Goal: Transaction & Acquisition: Purchase product/service

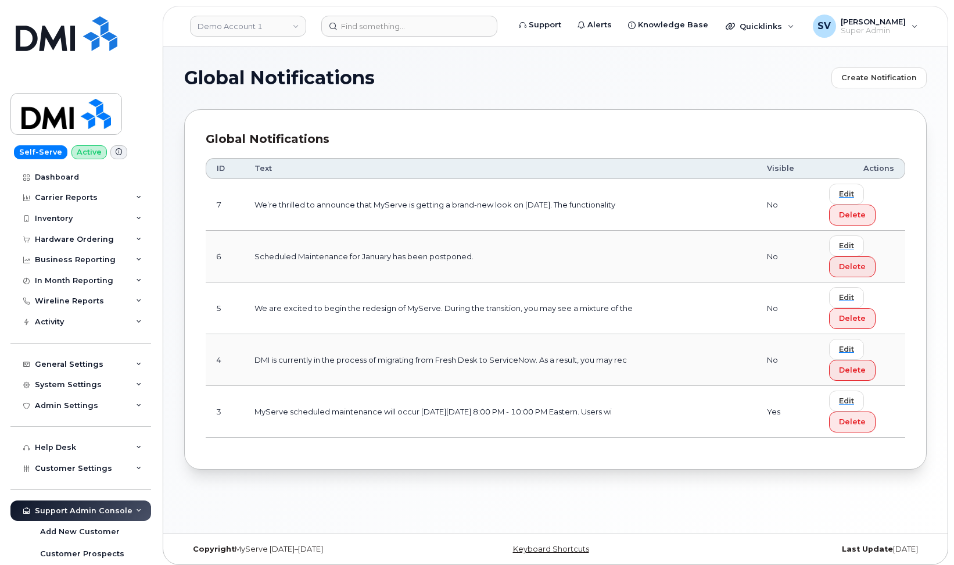
click at [584, 104] on section "Global Notifications Create Notification Global Notifications ID Text Visible A…" at bounding box center [555, 268] width 743 height 402
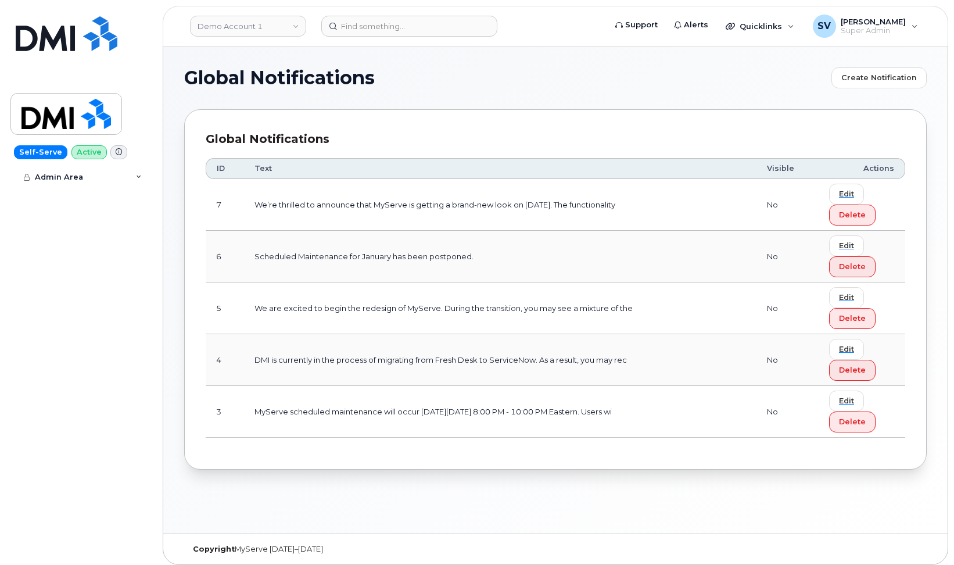
click at [81, 30] on img at bounding box center [67, 33] width 102 height 35
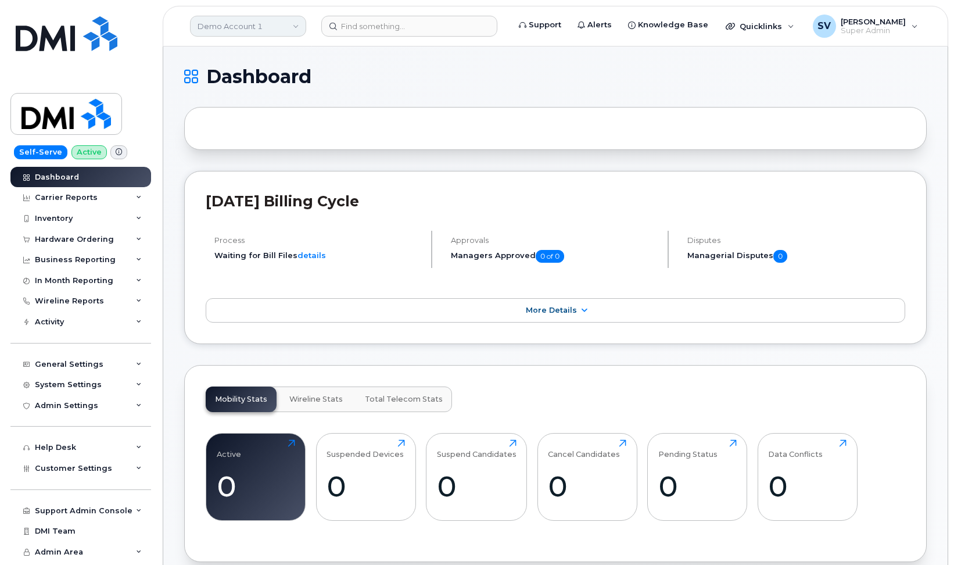
click at [287, 23] on link "Demo Account 1" at bounding box center [248, 26] width 116 height 21
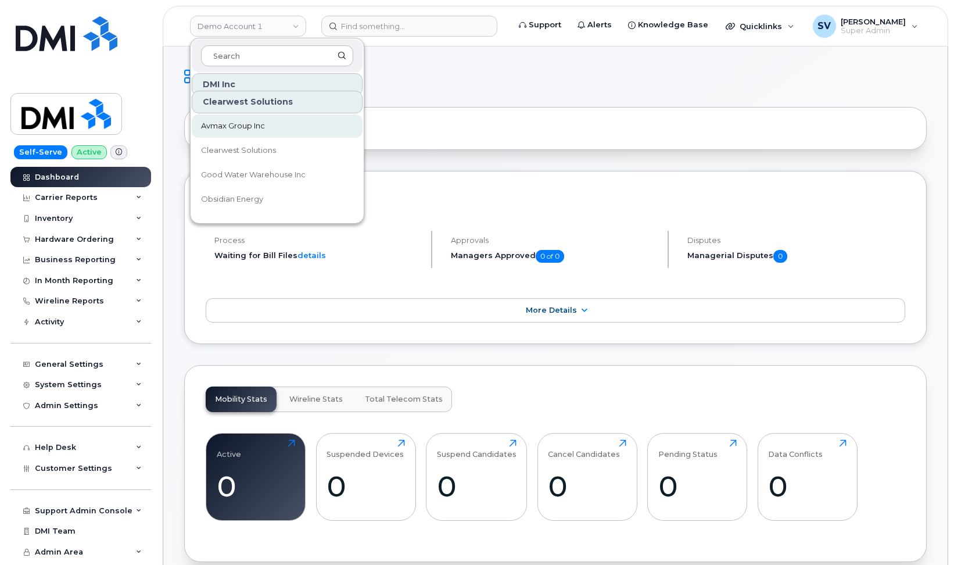
scroll to position [653, 0]
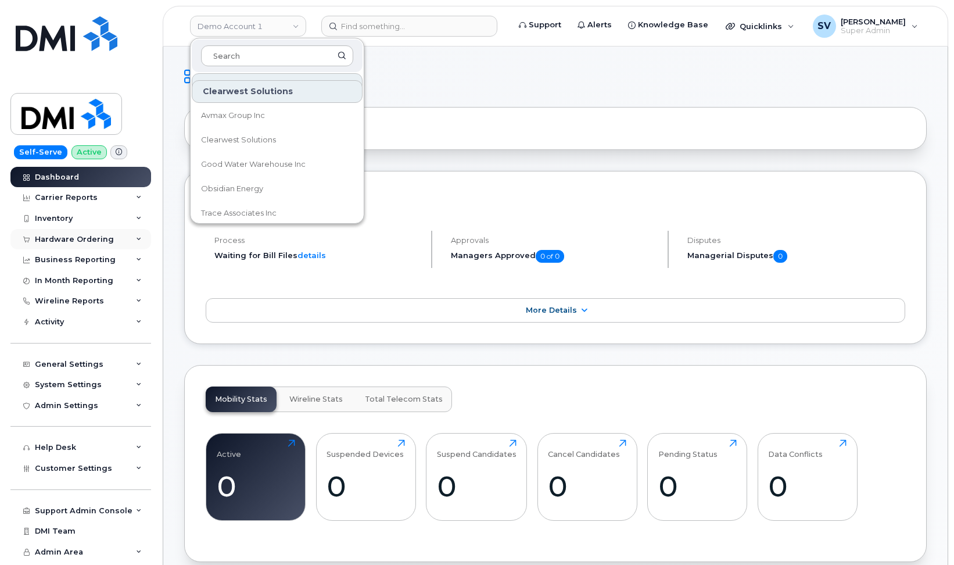
click at [93, 239] on div "Hardware Ordering" at bounding box center [74, 239] width 79 height 9
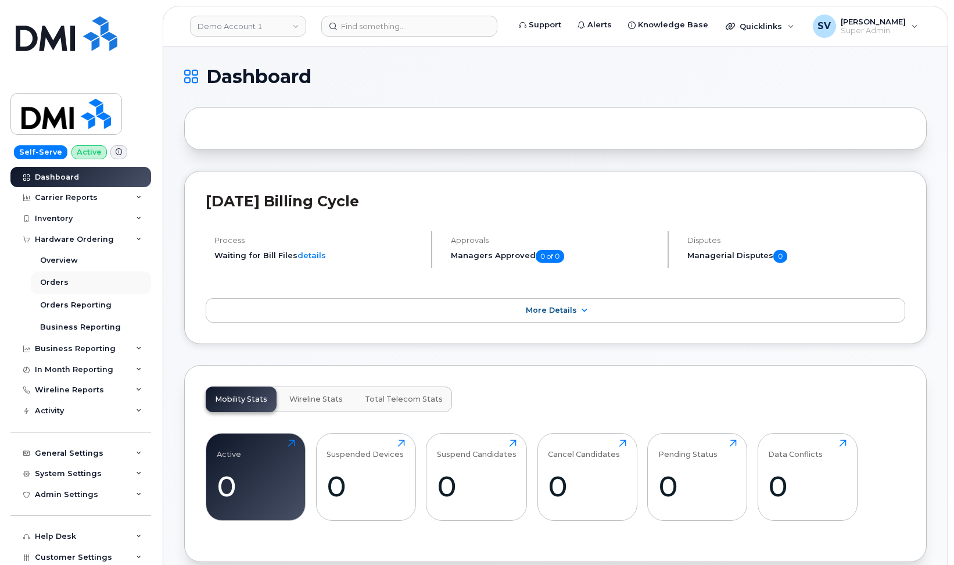
click at [51, 280] on div "Orders" at bounding box center [54, 282] width 28 height 10
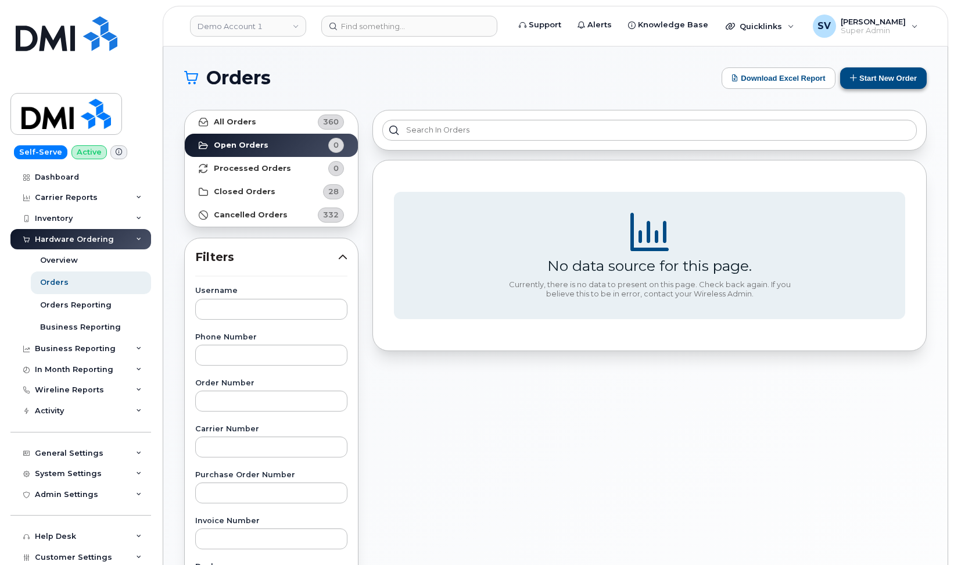
click at [864, 75] on button "Start New Order" at bounding box center [884, 78] width 87 height 22
click at [276, 24] on link "Demo Account 1" at bounding box center [248, 26] width 116 height 21
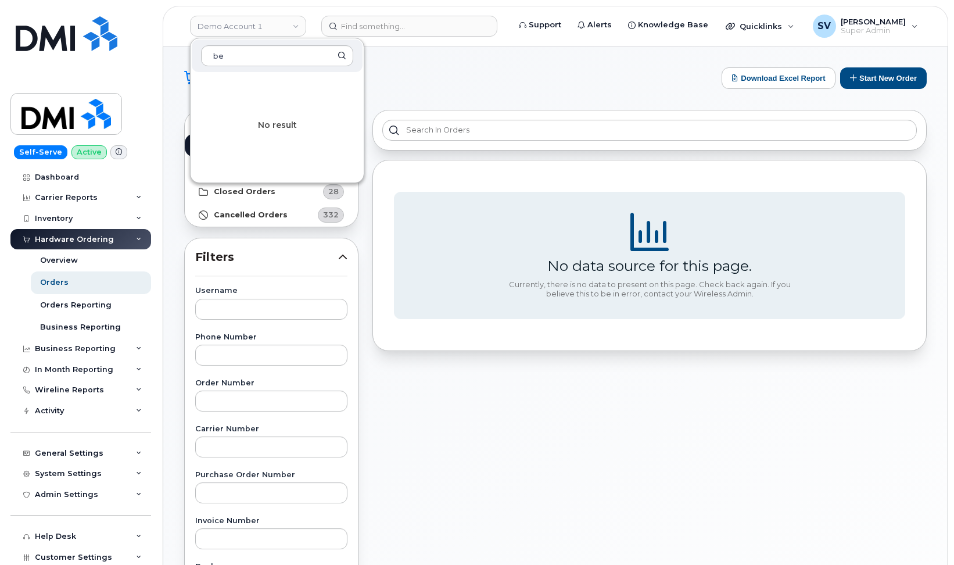
type input "b"
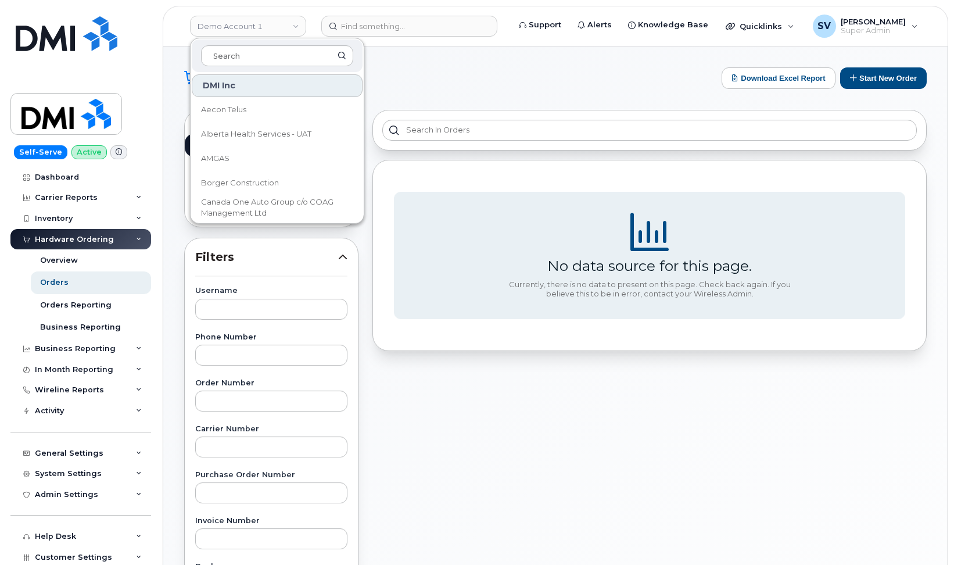
click at [404, 56] on div "Orders Download Excel Report Start New Order All Orders 360 Open Orders 0 Proce…" at bounding box center [555, 490] width 785 height 887
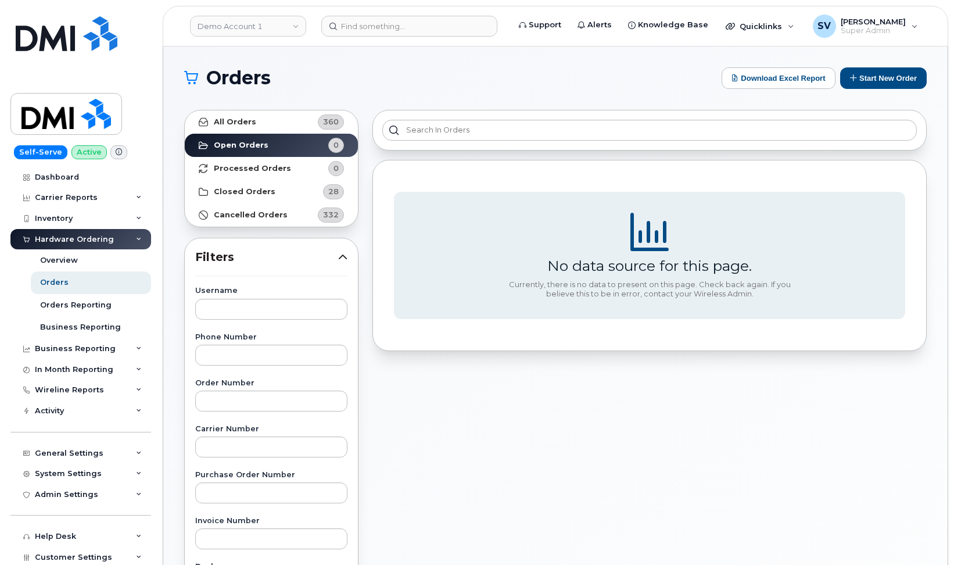
click at [380, 69] on h1 "Orders" at bounding box center [450, 78] width 532 height 19
click at [264, 24] on link "Demo Account 1" at bounding box center [248, 26] width 116 height 21
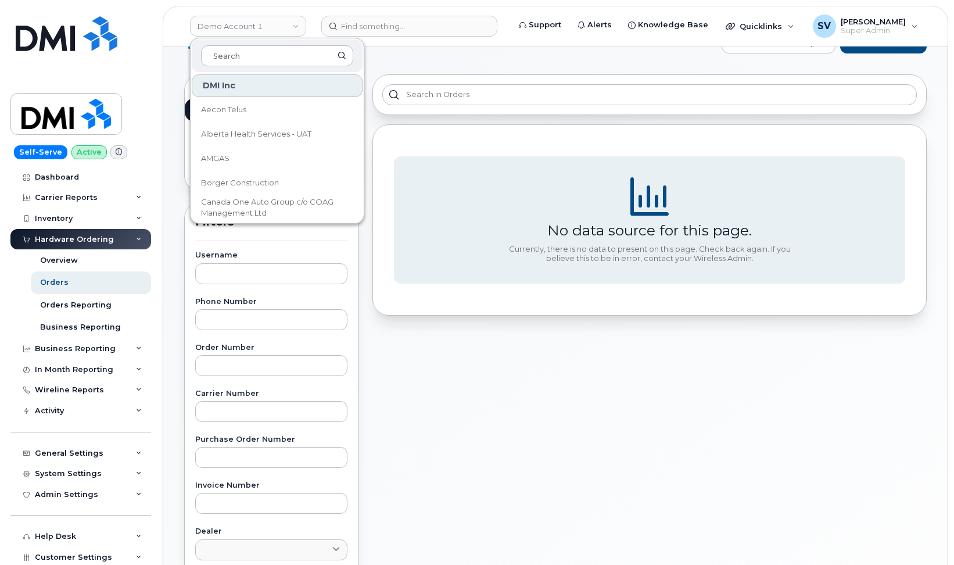
scroll to position [33, 0]
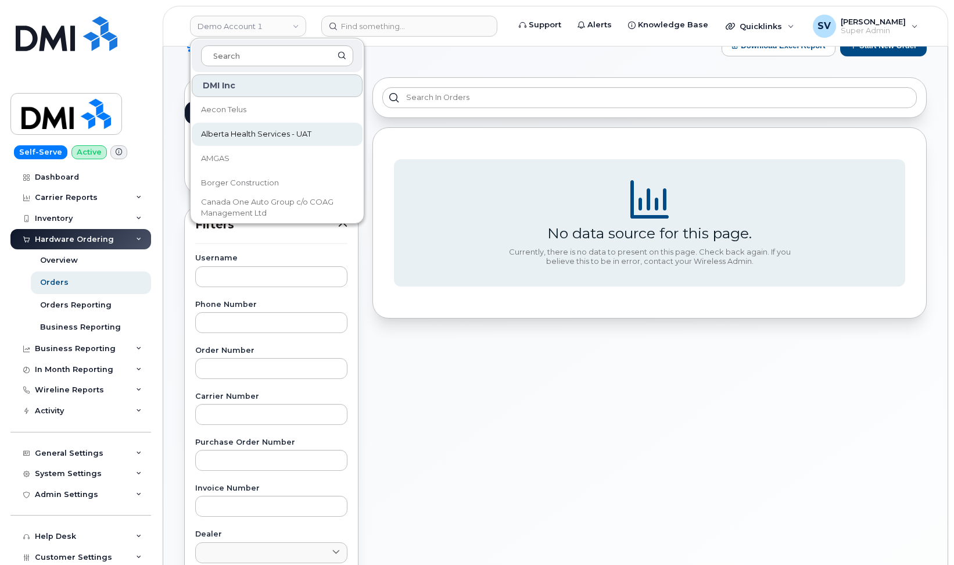
click at [236, 140] on span "Alberta Health Services - UAT" at bounding box center [256, 134] width 110 height 12
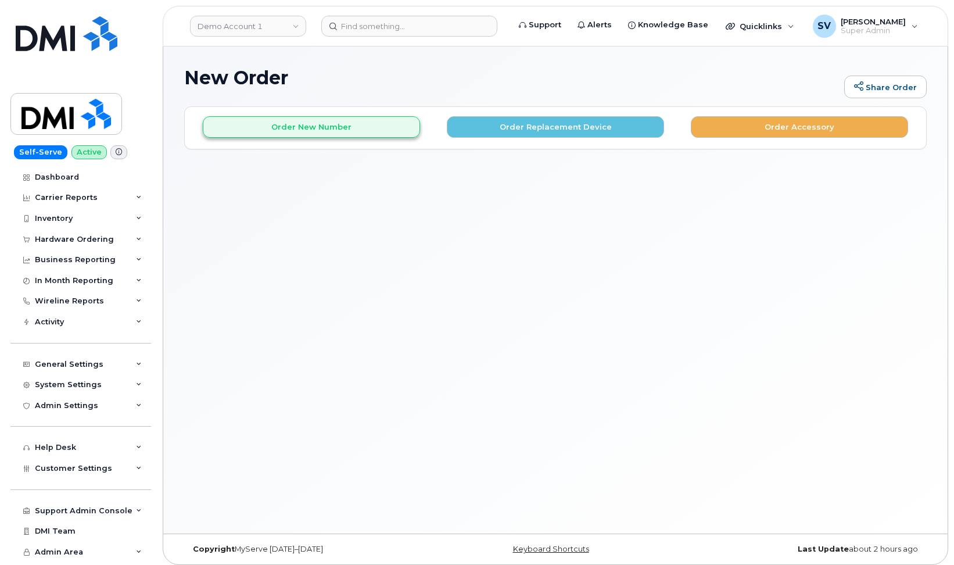
click at [376, 117] on button "Order New Number" at bounding box center [311, 127] width 217 height 22
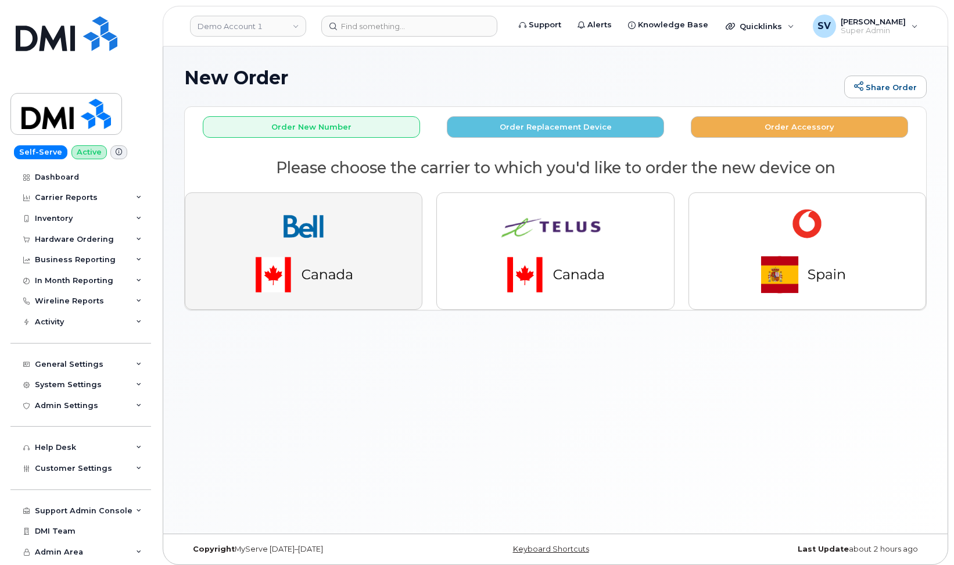
click at [296, 273] on img "button" at bounding box center [304, 251] width 163 height 98
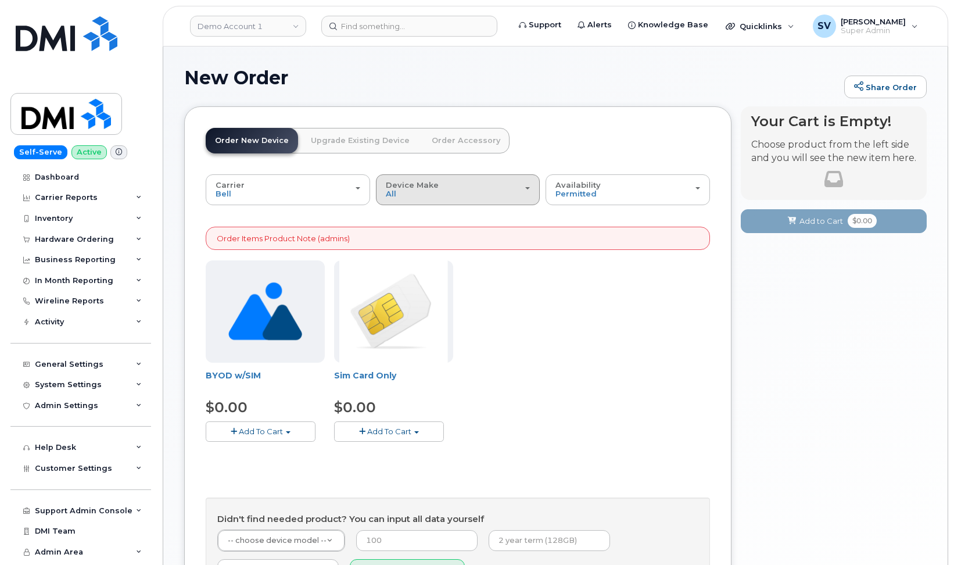
click at [490, 182] on div "Device Make All Cell Phone" at bounding box center [458, 190] width 145 height 18
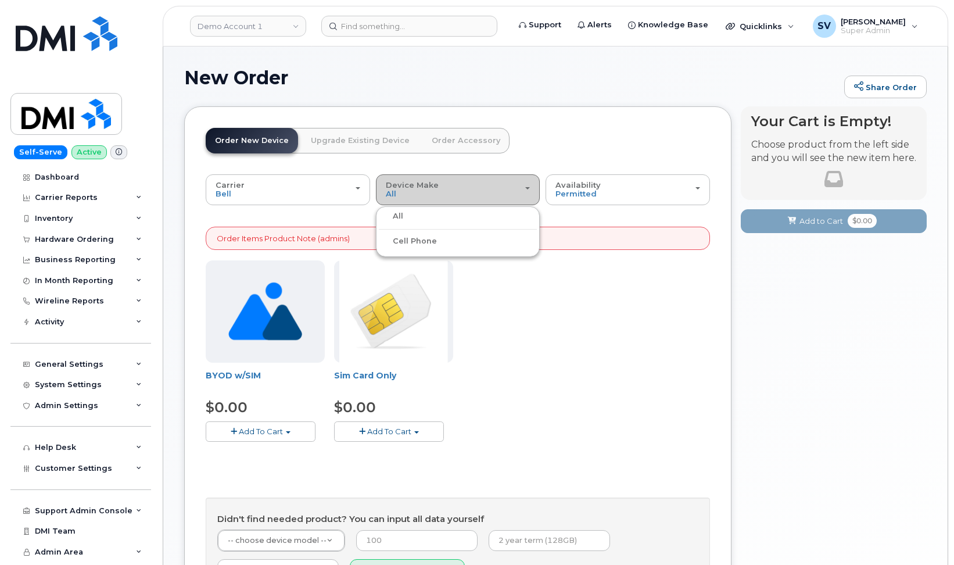
click at [490, 182] on div "Device Make All Cell Phone" at bounding box center [458, 190] width 145 height 18
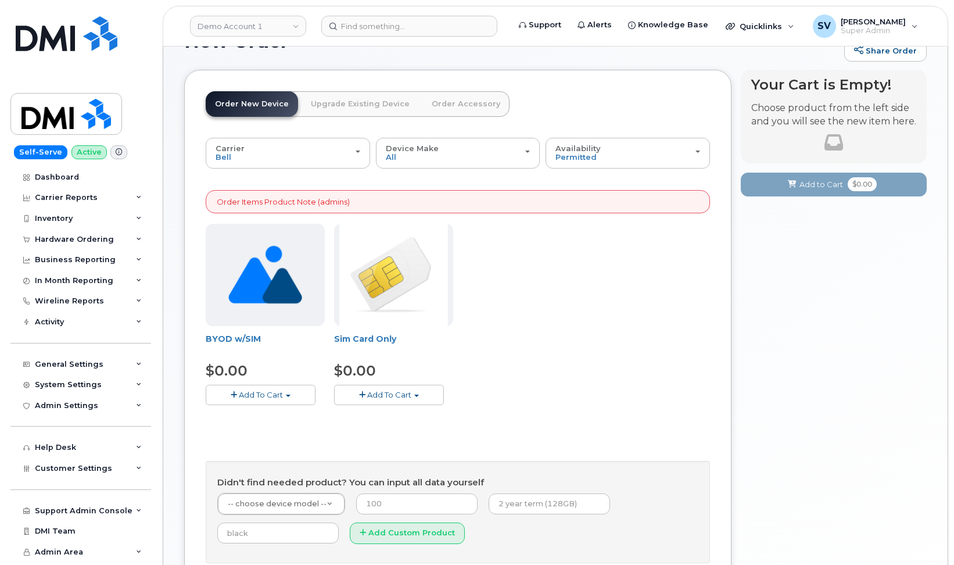
scroll to position [59, 0]
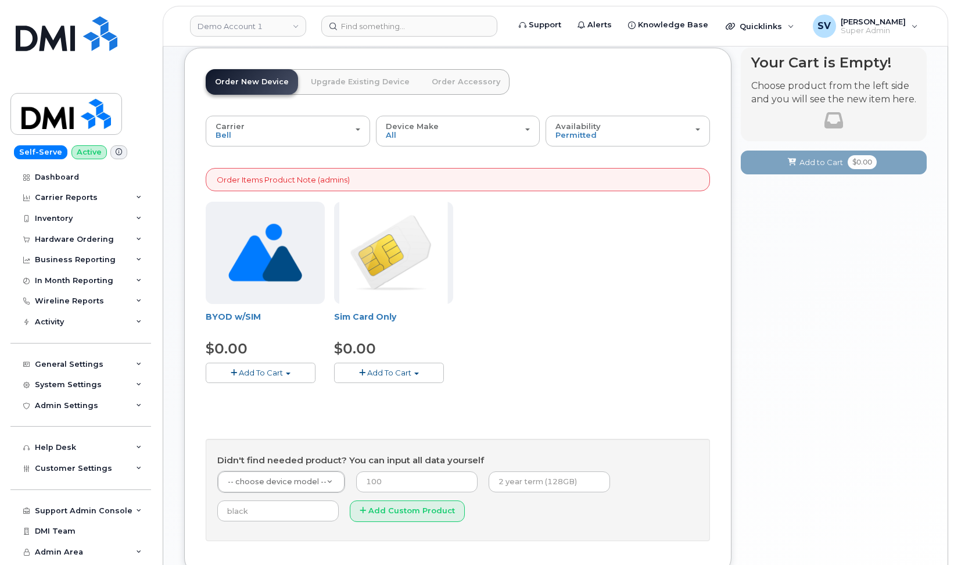
click at [295, 370] on button "Add To Cart" at bounding box center [261, 373] width 110 height 20
click at [270, 396] on link "$0.00 - New Activation" at bounding box center [264, 394] width 110 height 15
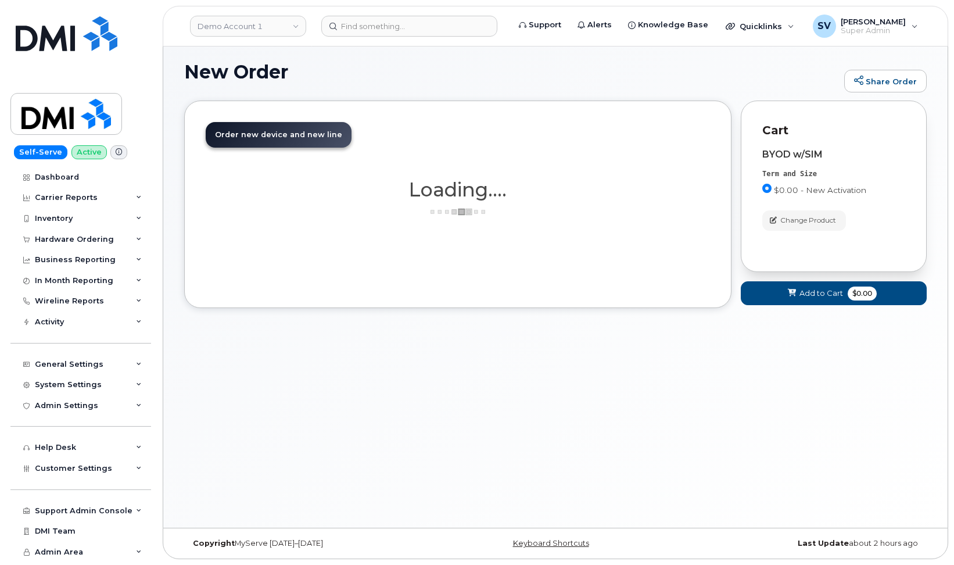
scroll to position [6, 0]
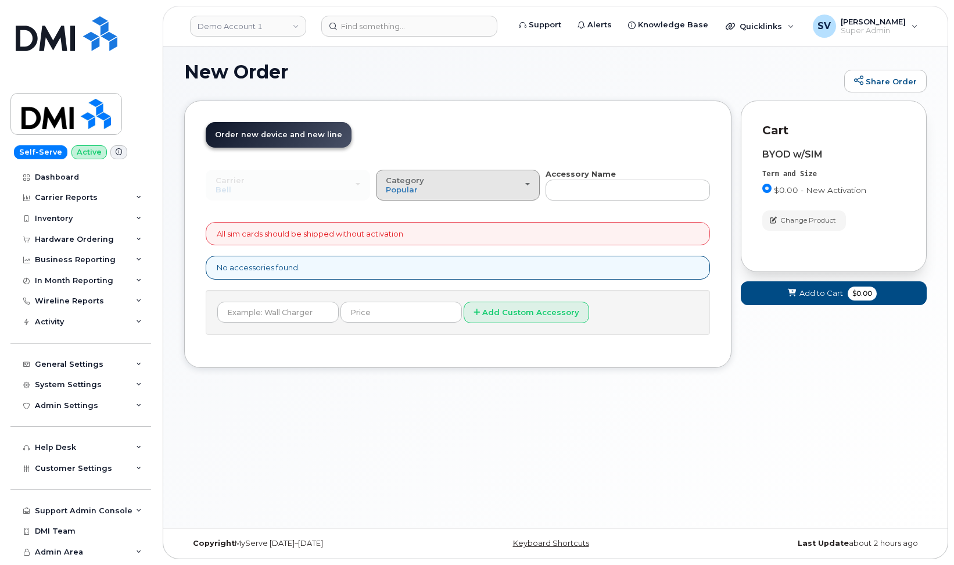
click at [524, 184] on div "Category Popular" at bounding box center [458, 185] width 145 height 18
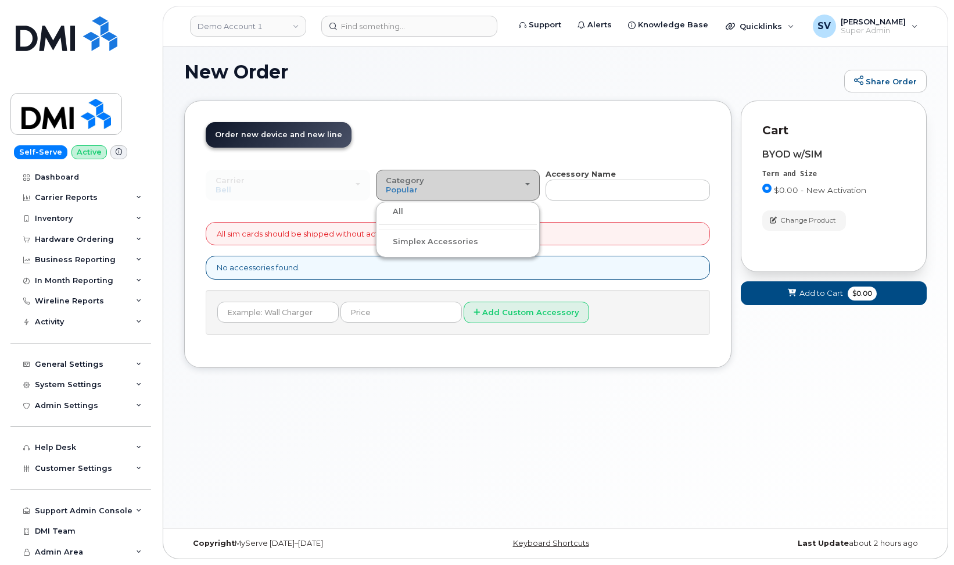
click at [524, 184] on div "Category Popular" at bounding box center [458, 185] width 145 height 18
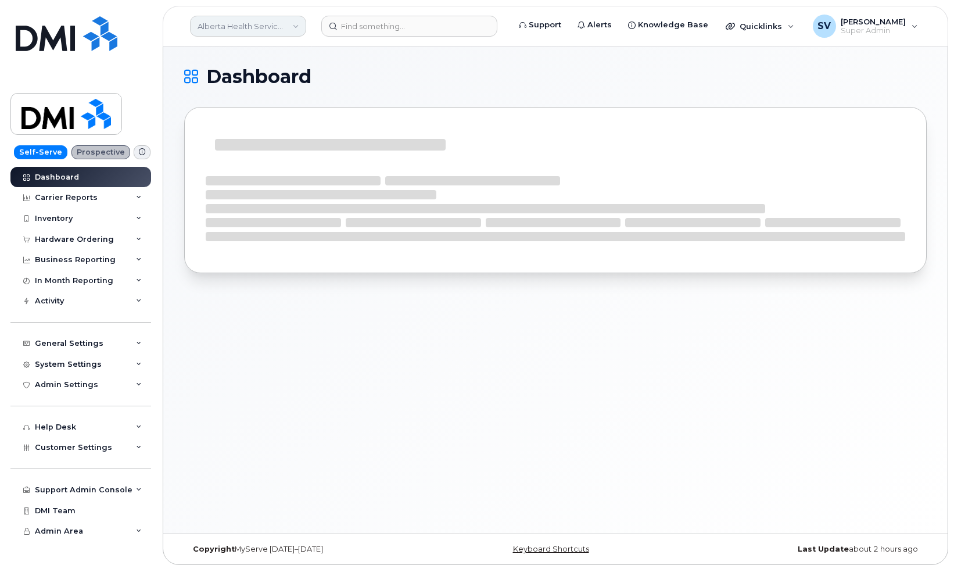
click at [291, 26] on link "Alberta Health Services - UAT" at bounding box center [248, 26] width 116 height 21
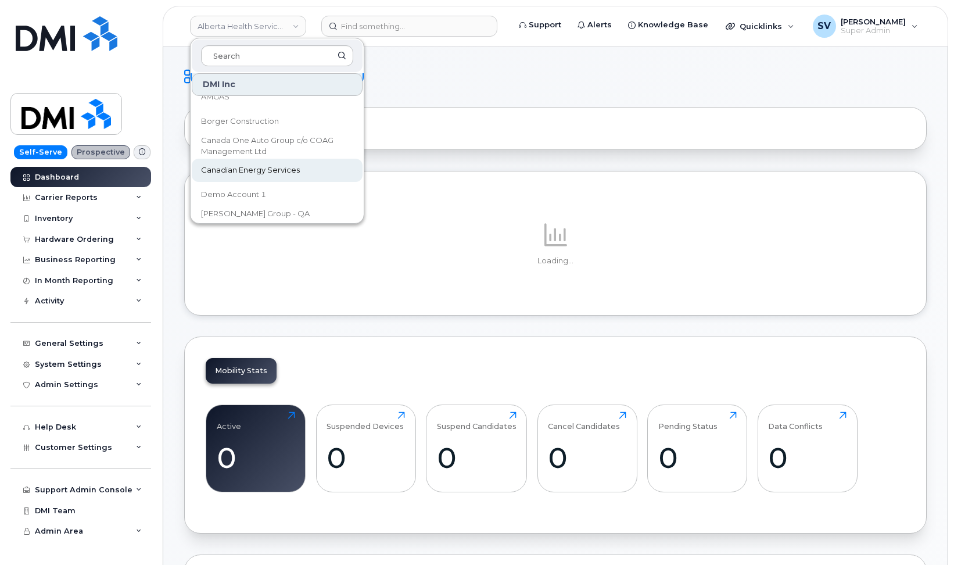
scroll to position [65, 0]
